Goal: Task Accomplishment & Management: Manage account settings

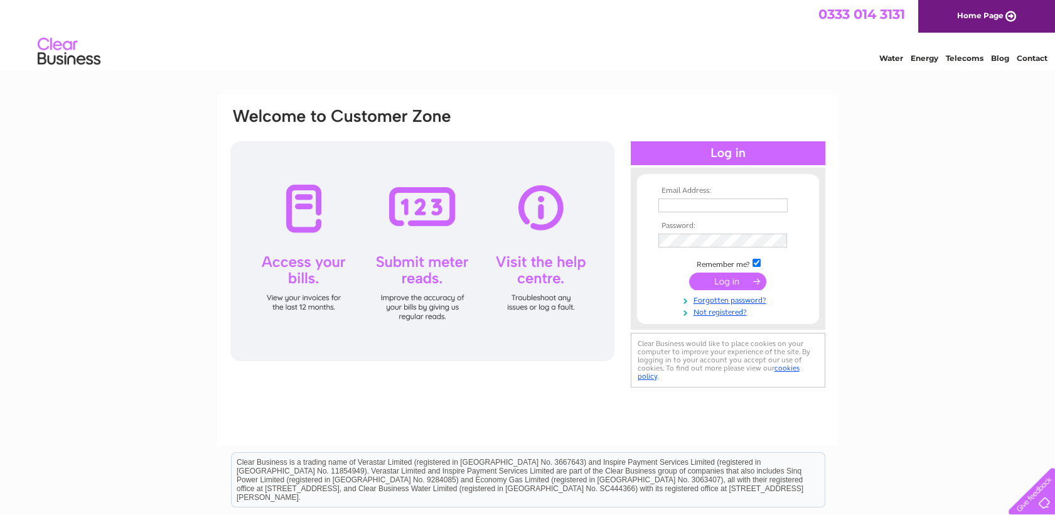
click at [663, 205] on input "text" at bounding box center [723, 205] width 129 height 14
type input "alan.coutts@unicombox.co.uk"
click at [744, 283] on input "submit" at bounding box center [727, 283] width 77 height 18
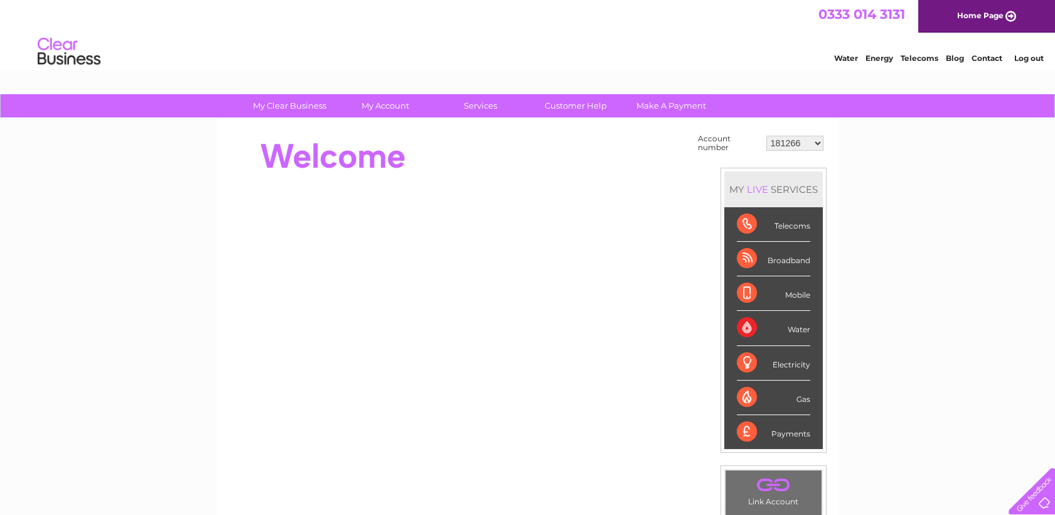
click at [817, 143] on select "181266 30310600" at bounding box center [794, 143] width 57 height 15
select select "30310600"
click at [766, 136] on select "181266 30310600" at bounding box center [794, 143] width 57 height 15
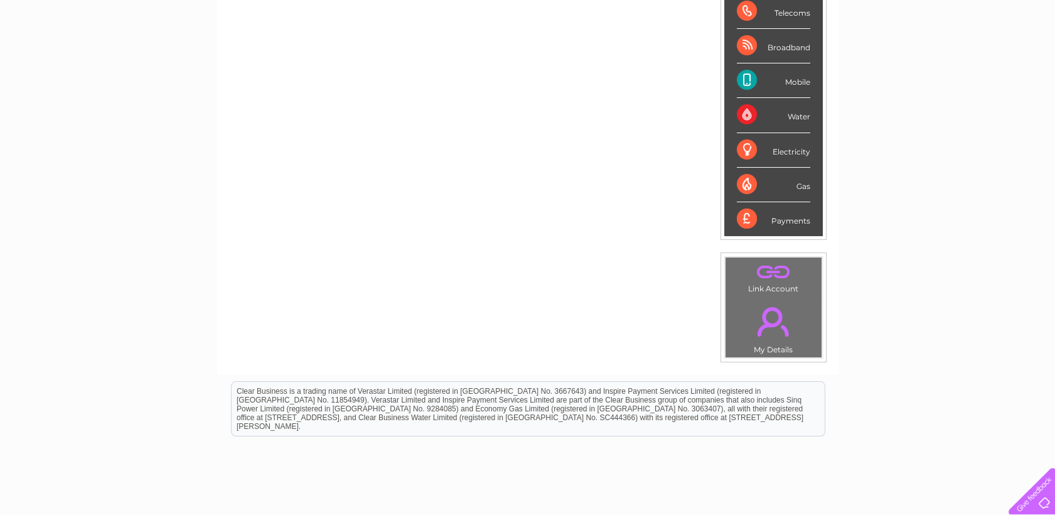
scroll to position [278, 0]
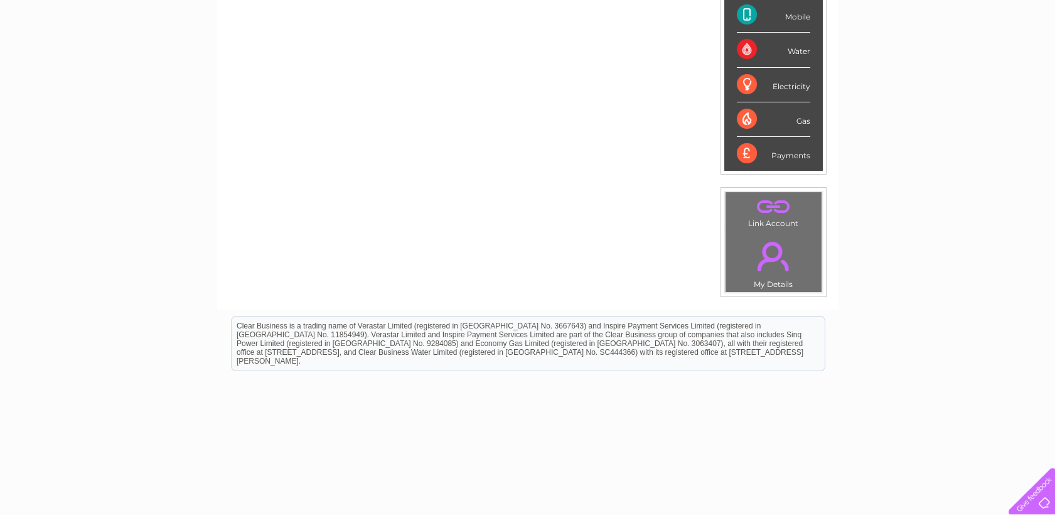
click at [745, 12] on div "Mobile" at bounding box center [773, 15] width 73 height 35
click at [793, 17] on div "Mobile" at bounding box center [773, 15] width 73 height 35
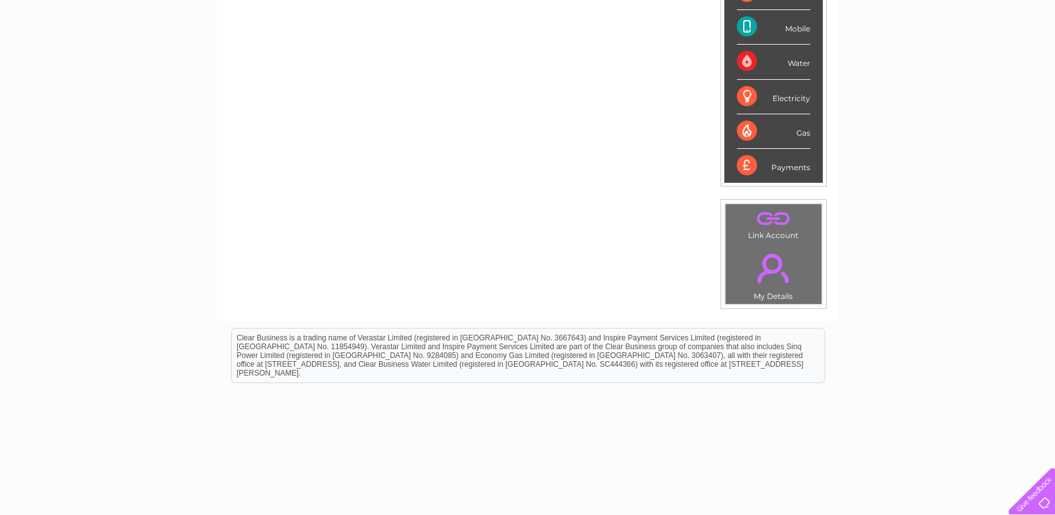
scroll to position [281, 0]
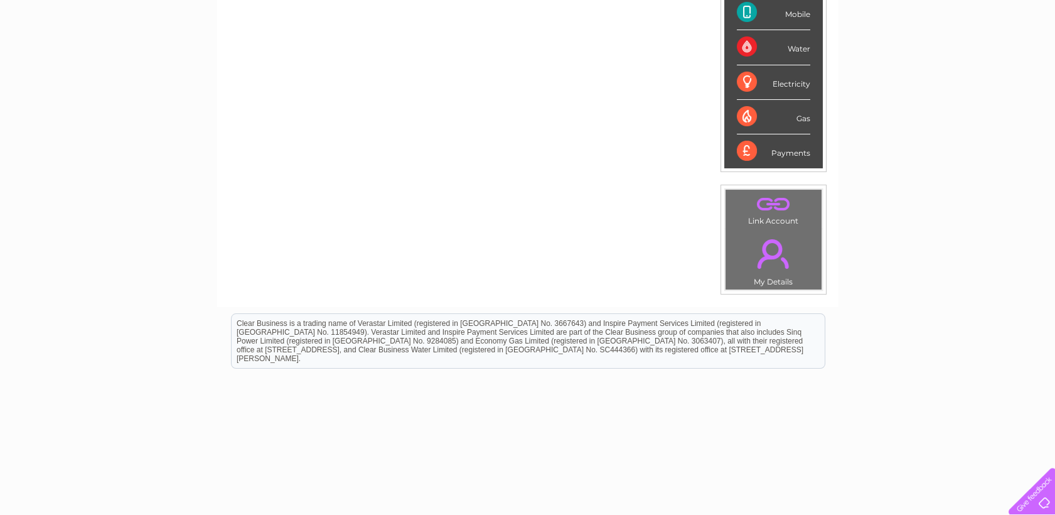
click at [743, 13] on div "Mobile" at bounding box center [773, 13] width 73 height 35
drag, startPoint x: 743, startPoint y: 13, endPoint x: 916, endPoint y: 280, distance: 318.3
click at [916, 280] on div "My Clear Business Login Details My Details My Preferences Link Account My Accou…" at bounding box center [527, 168] width 1055 height 708
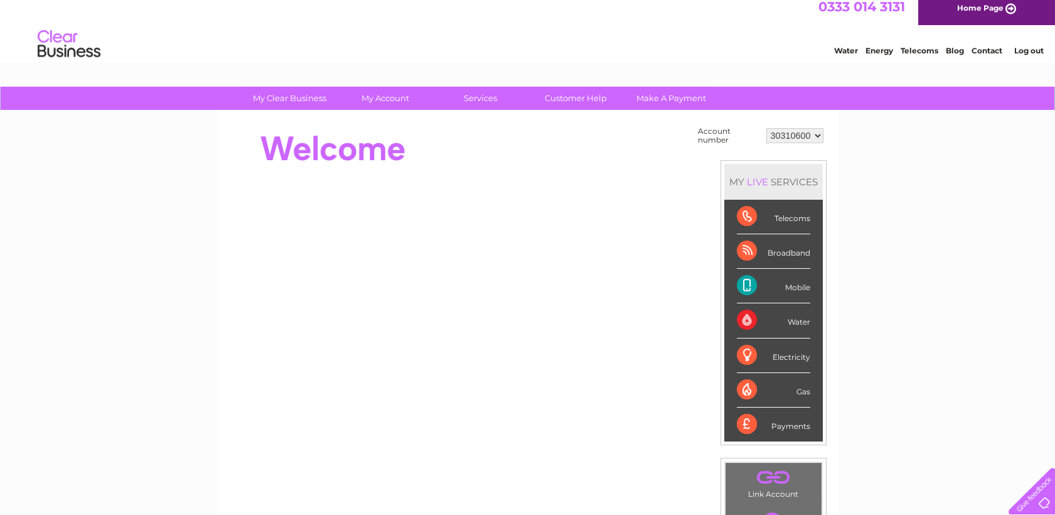
scroll to position [0, 0]
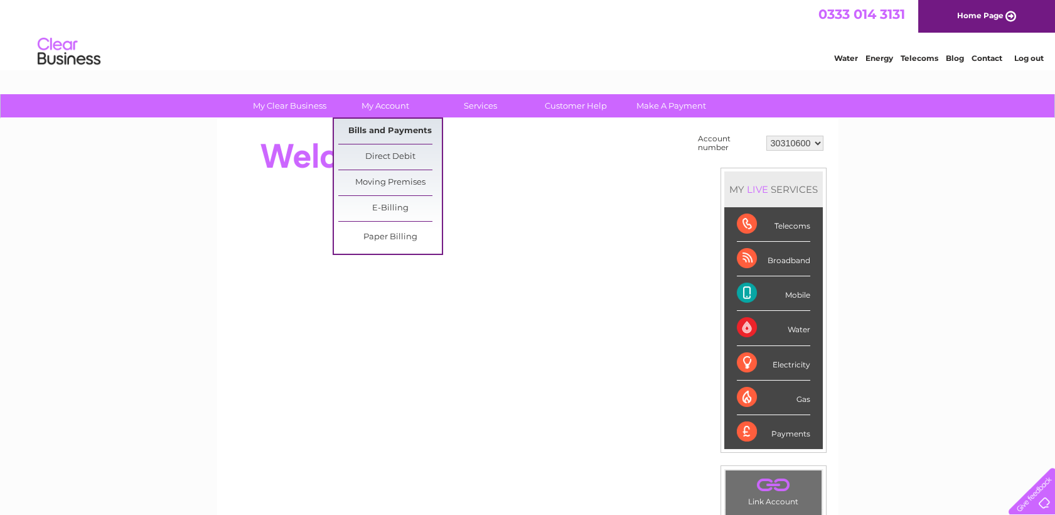
click at [364, 130] on link "Bills and Payments" at bounding box center [390, 131] width 104 height 25
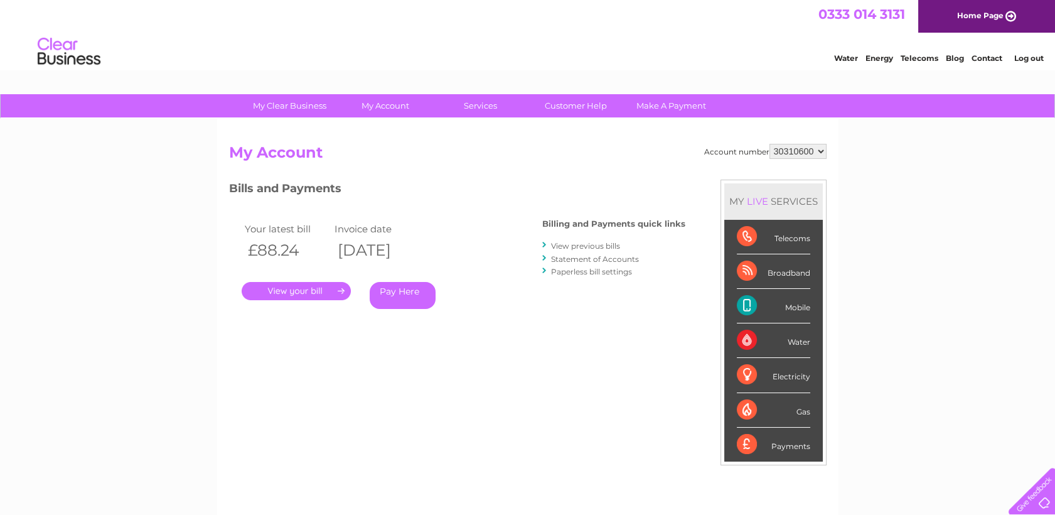
click at [286, 289] on link "." at bounding box center [296, 291] width 109 height 18
